Goal: Information Seeking & Learning: Check status

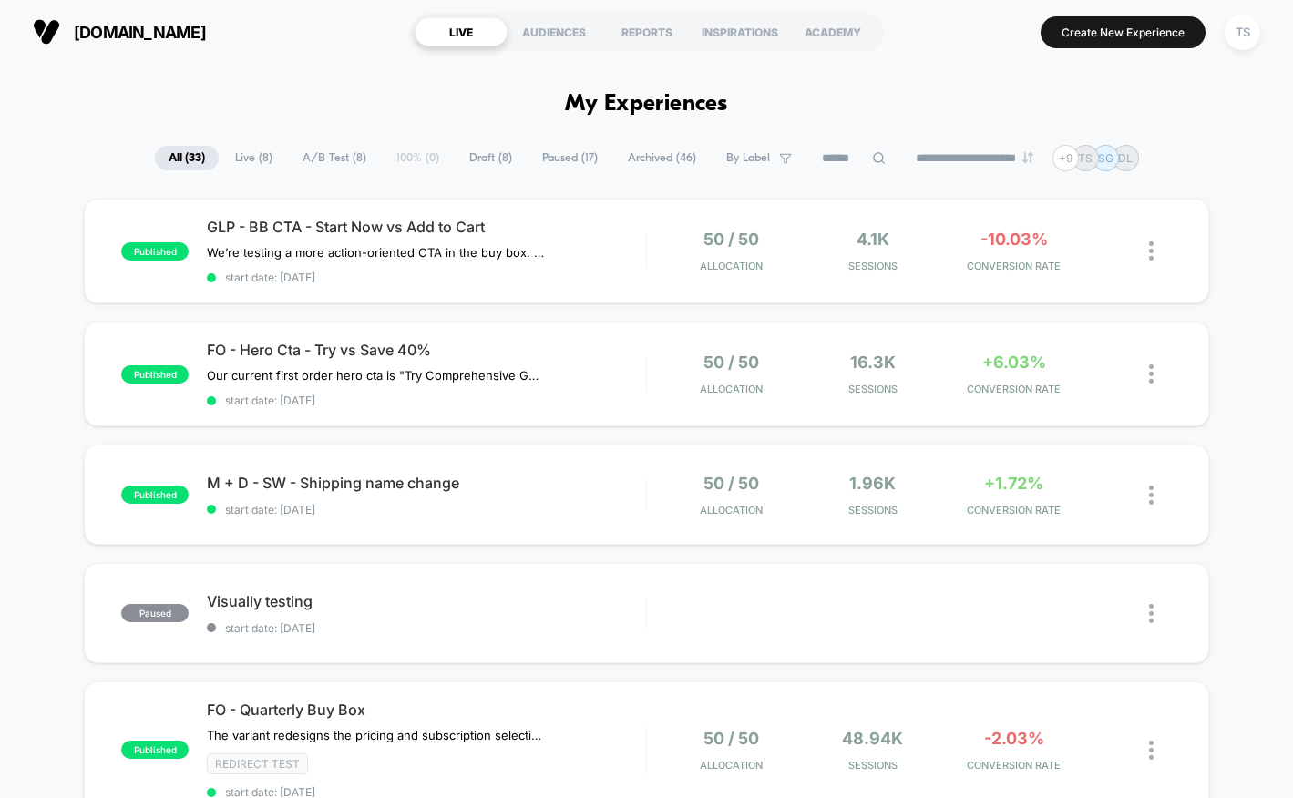
click at [1247, 47] on div "TS" at bounding box center [1243, 33] width 36 height 36
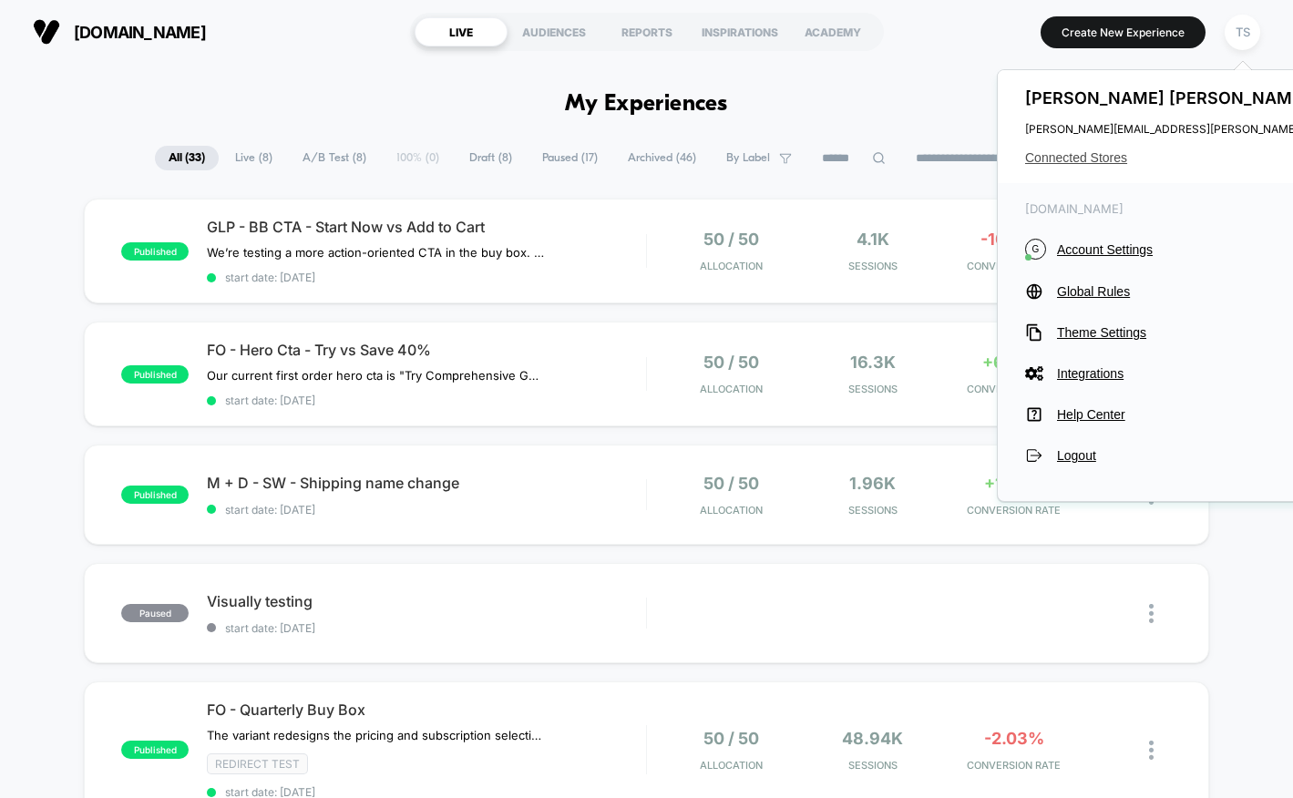
click at [1059, 157] on span "Connected Stores" at bounding box center [1206, 157] width 362 height 15
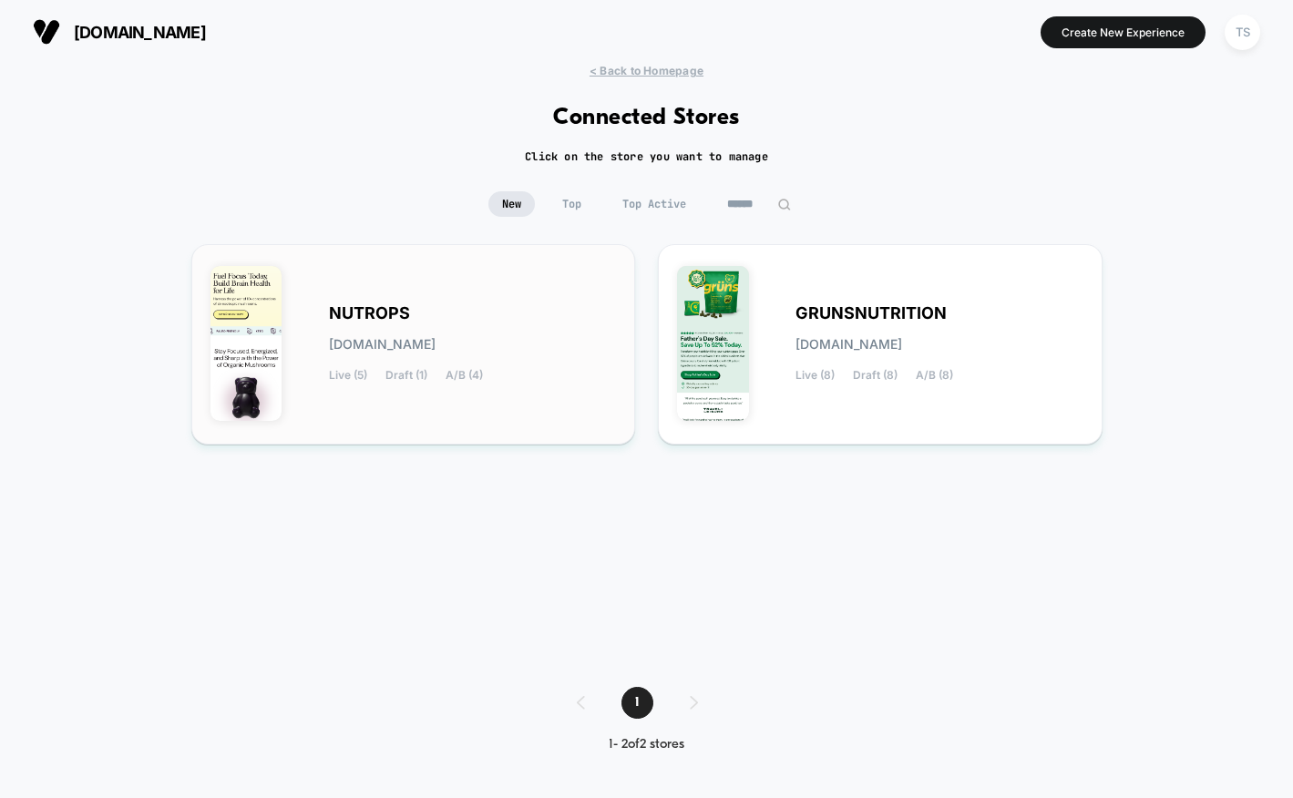
click at [515, 293] on div "NUTROPS [DOMAIN_NAME] Live (5) Draft (1) A/B (4)" at bounding box center [414, 344] width 407 height 162
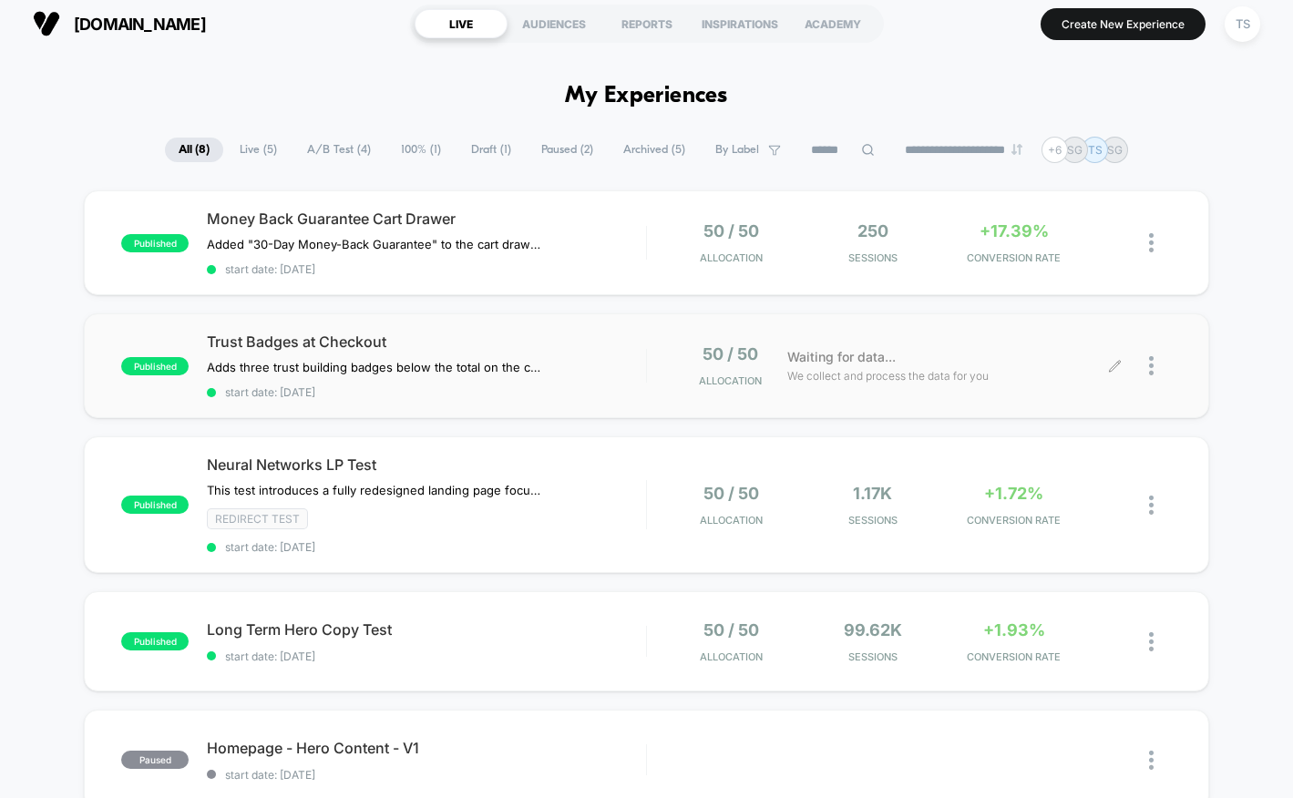
scroll to position [13, 0]
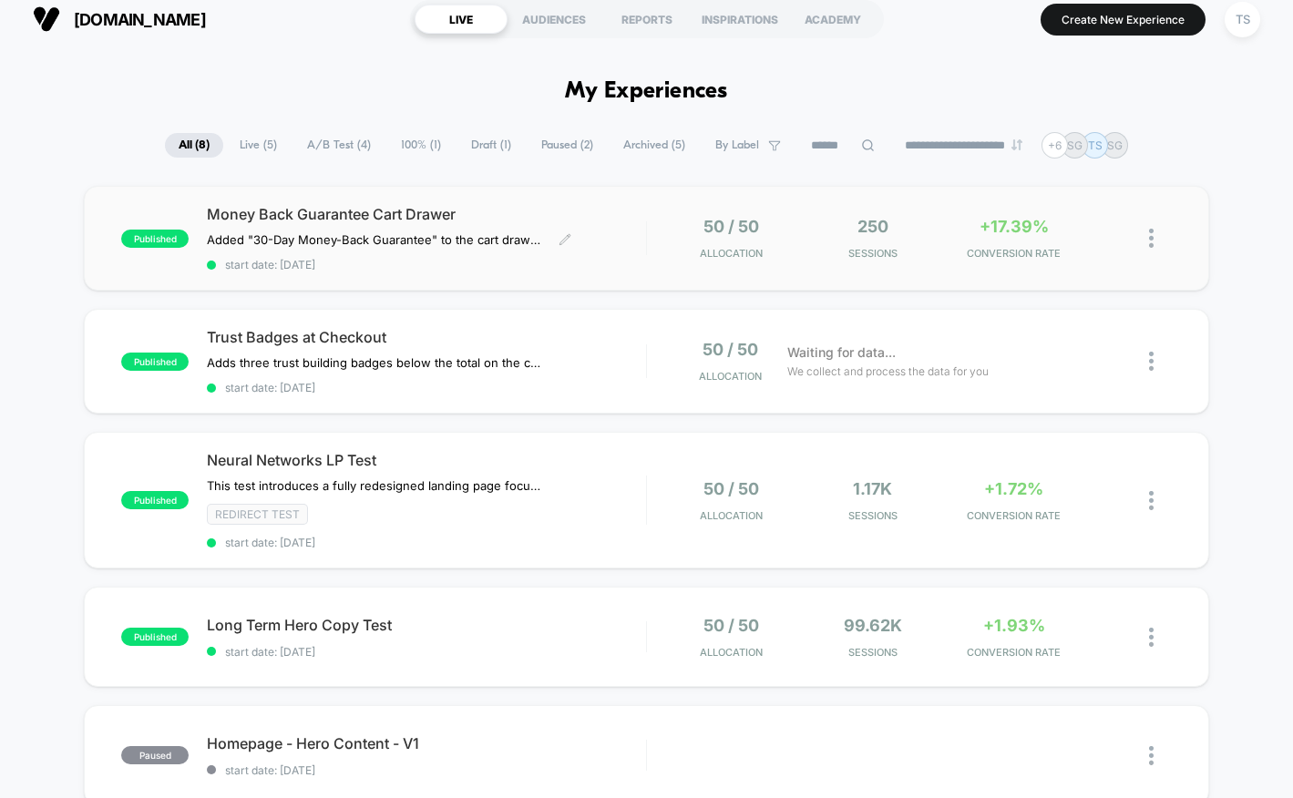
click at [509, 207] on span "Money Back Guarantee Cart Drawer" at bounding box center [426, 214] width 439 height 18
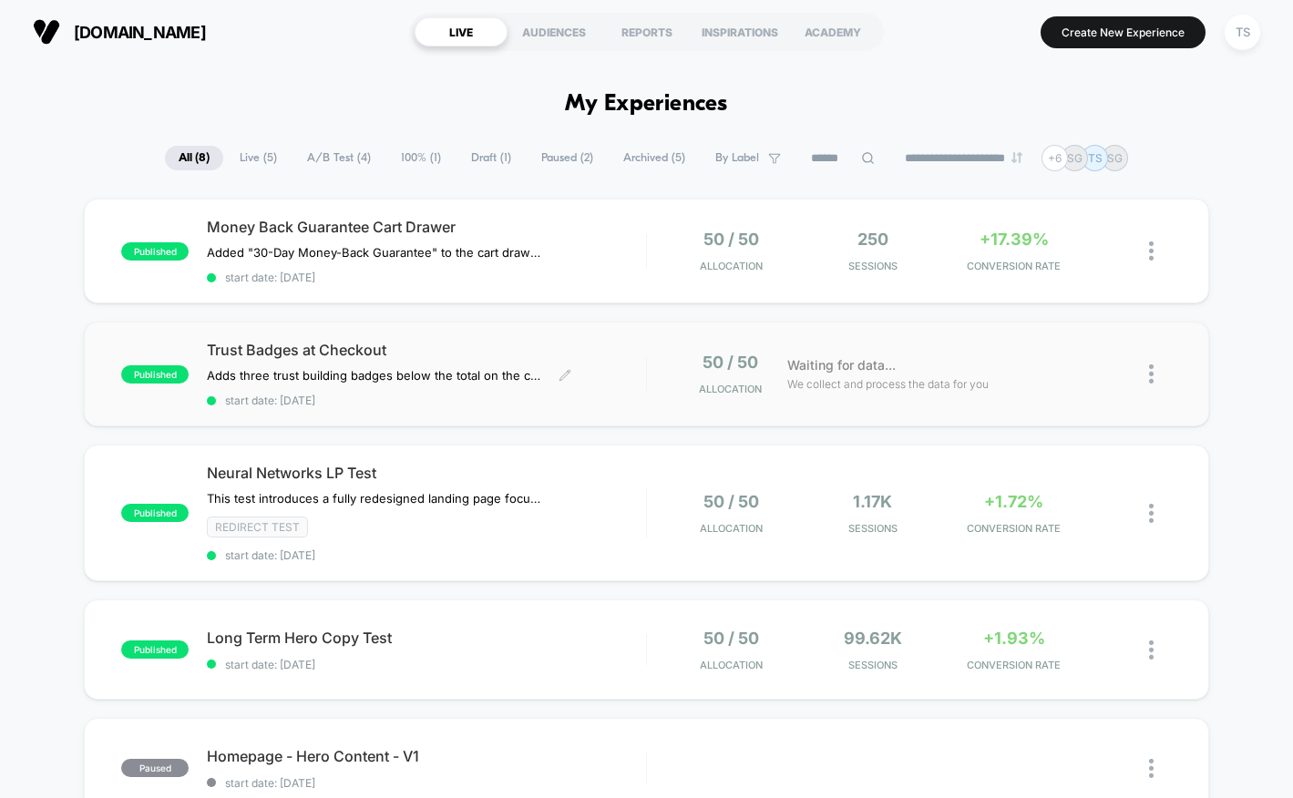
click at [361, 361] on div "Trust Badges at Checkout Adds three trust building badges below the total on th…" at bounding box center [426, 374] width 439 height 67
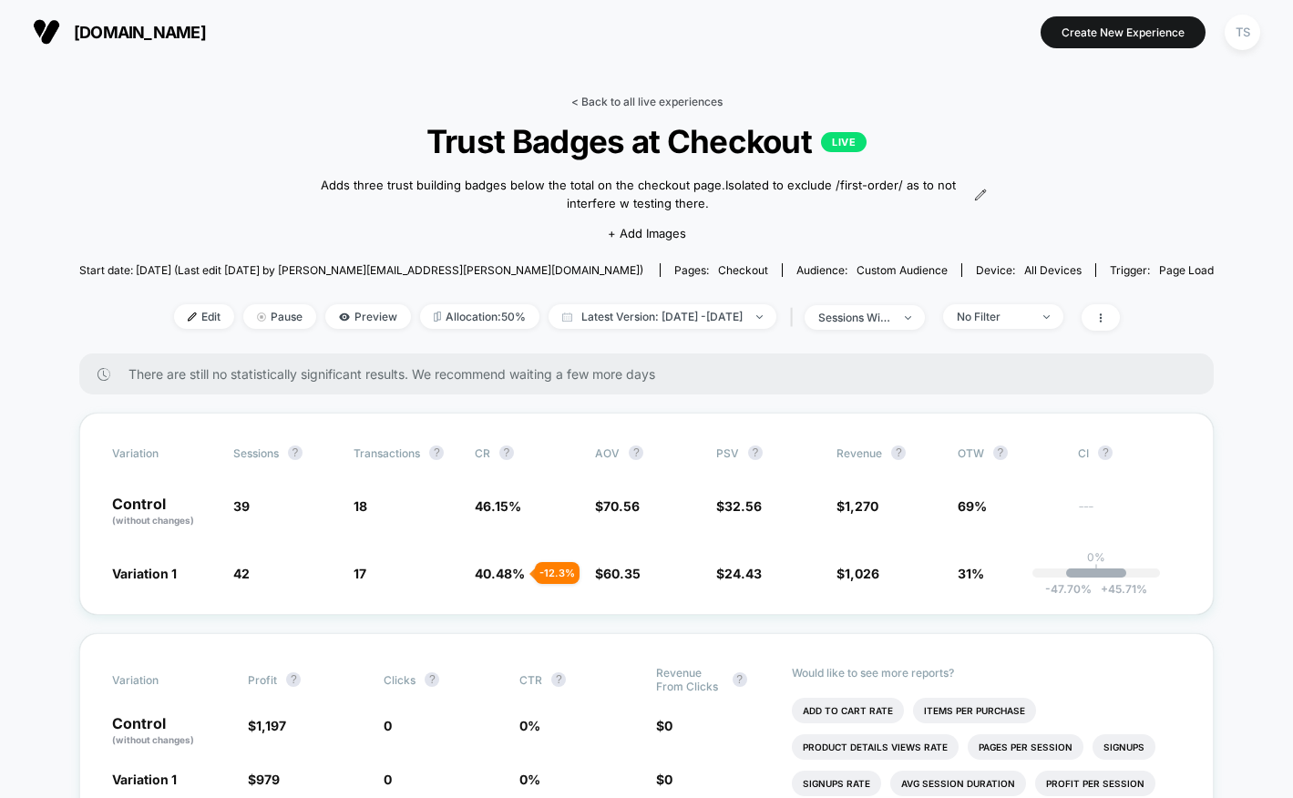
click at [602, 97] on link "< Back to all live experiences" at bounding box center [646, 102] width 151 height 14
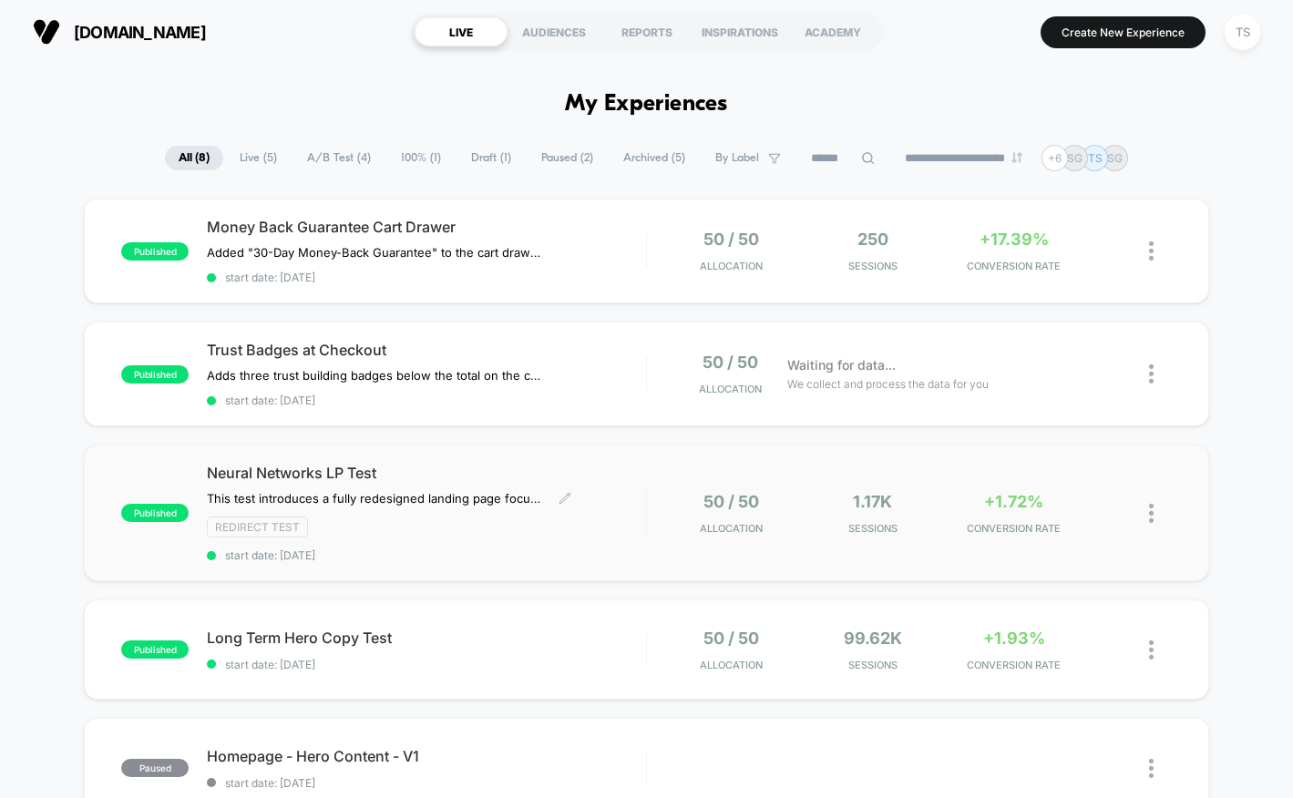
click at [359, 477] on span "Neural Networks LP Test" at bounding box center [426, 473] width 439 height 18
